Goal: Transaction & Acquisition: Obtain resource

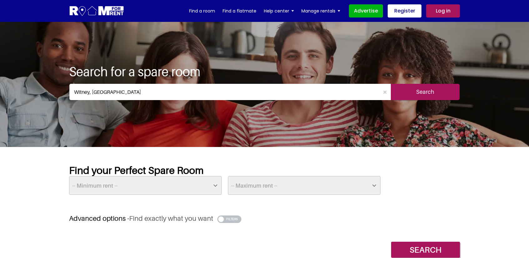
click at [139, 189] on select "-- Minimum rent -- £25 £50 £75 £100 £125 £150 £175 £200 £225 £250 £275 £300 £32…" at bounding box center [145, 185] width 153 height 19
select select "400"
click at [69, 176] on select "-- Minimum rent -- £25 £50 £75 £100 £125 £150 £175 £200 £225 £250 £275 £300 £32…" at bounding box center [145, 185] width 153 height 19
click at [270, 183] on select "-- Maximum rent -- £50 £75 £100 £125 £150 £175 £200 £225 £250 £275 £300 £325 £3…" at bounding box center [304, 185] width 153 height 19
select select "800"
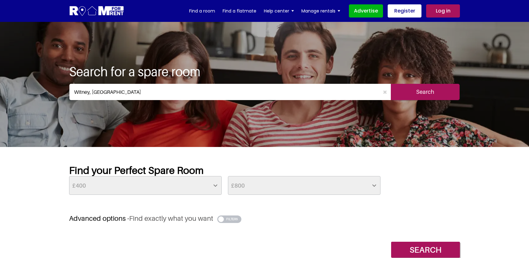
click at [228, 176] on select "-- Maximum rent -- £50 £75 £100 £125 £150 £175 £200 £225 £250 £275 £300 £325 £3…" at bounding box center [304, 185] width 153 height 19
click at [411, 249] on input "Search" at bounding box center [425, 250] width 69 height 16
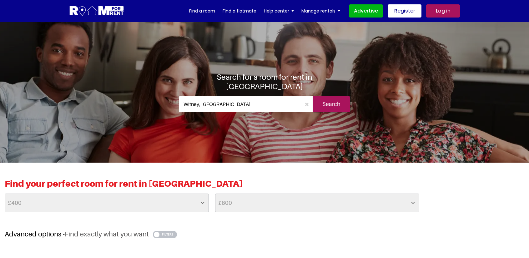
scroll to position [94, 0]
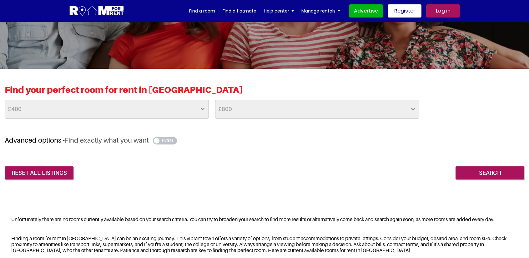
click at [490, 179] on div "Find your perfect room for rent in [GEOGRAPHIC_DATA] -- No Min -- £25 £50 £75 £…" at bounding box center [264, 132] width 529 height 126
click at [409, 107] on select "-- No Max -- £50 £75 £100 £125 £150 £175 £200 £225 £250 £275 £300 £325 £350 £37…" at bounding box center [317, 109] width 204 height 19
select select "1000"
click at [215, 100] on select "-- No Max -- £50 £75 £100 £125 £150 £175 £200 £225 £250 £275 £300 £325 £350 £37…" at bounding box center [317, 109] width 204 height 19
click at [478, 174] on input "Search" at bounding box center [490, 172] width 69 height 13
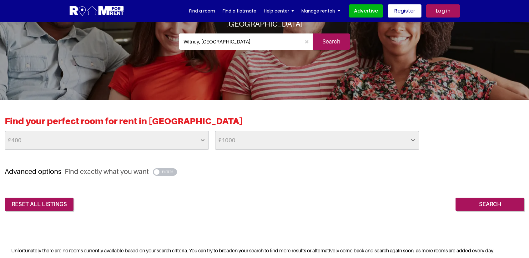
scroll to position [94, 0]
